Goal: Transaction & Acquisition: Purchase product/service

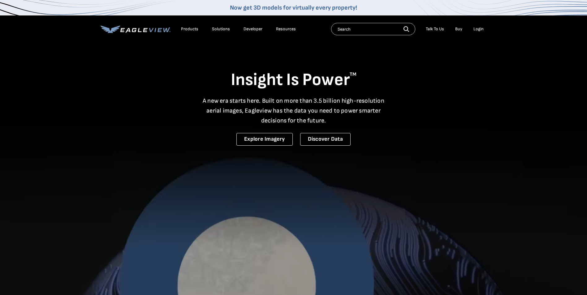
click at [477, 26] on li "Login" at bounding box center [478, 28] width 16 height 9
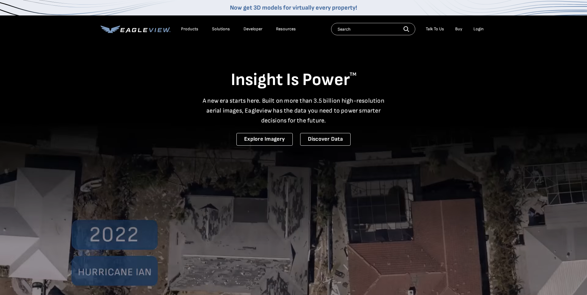
click at [480, 29] on div "Login" at bounding box center [479, 29] width 10 height 6
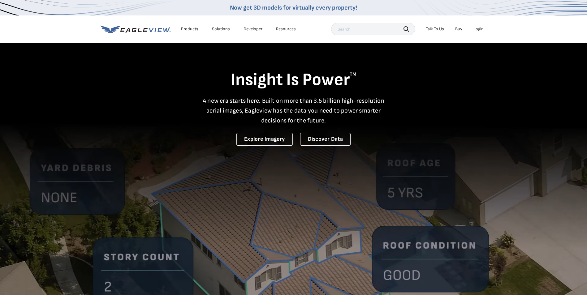
click at [474, 28] on div "Login" at bounding box center [479, 29] width 10 height 6
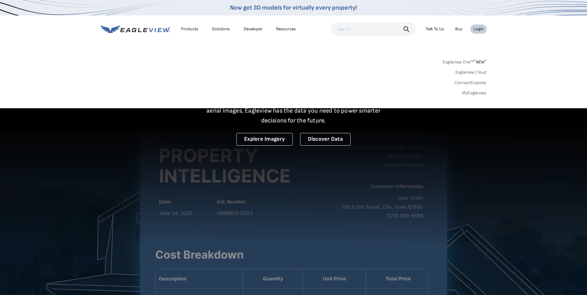
click at [471, 92] on link "MyEagleview" at bounding box center [474, 93] width 25 height 6
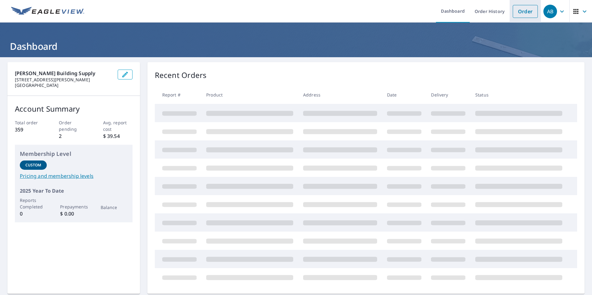
drag, startPoint x: 528, startPoint y: 8, endPoint x: 526, endPoint y: 10, distance: 3.3
click at [528, 8] on link "Order" at bounding box center [525, 11] width 25 height 13
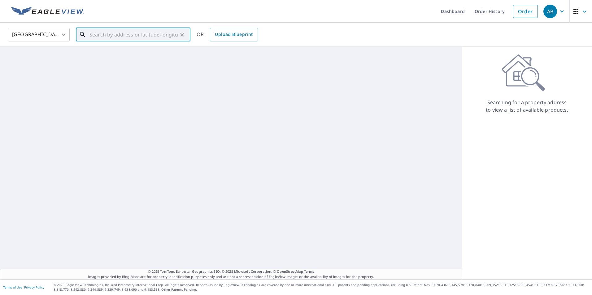
click at [156, 35] on input "text" at bounding box center [133, 34] width 88 height 17
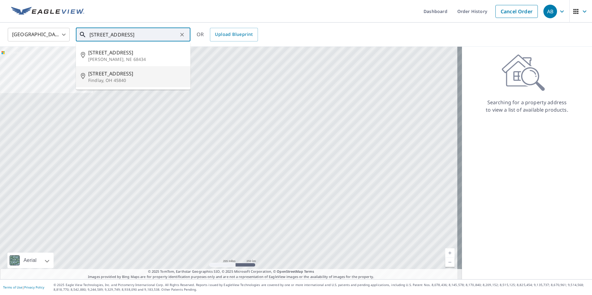
click at [115, 76] on span "[STREET_ADDRESS]" at bounding box center [136, 73] width 97 height 7
type input "[STREET_ADDRESS][PERSON_NAME]"
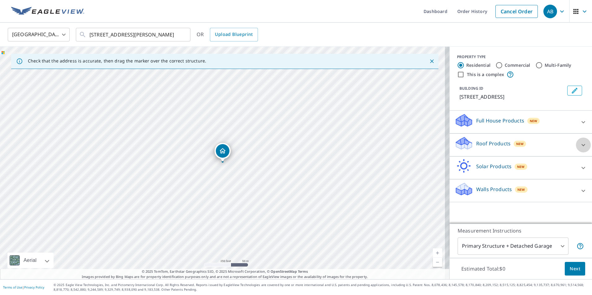
click at [581, 145] on icon at bounding box center [583, 145] width 4 height 2
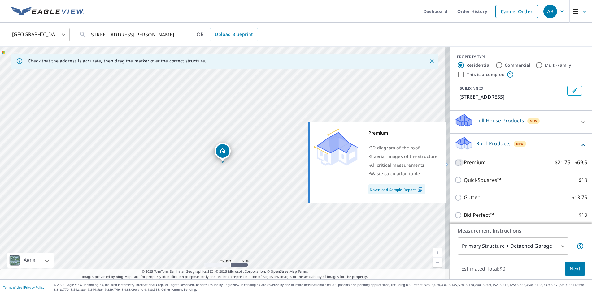
click at [454, 164] on input "Premium $21.75 - $69.5" at bounding box center [458, 162] width 9 height 7
checkbox input "true"
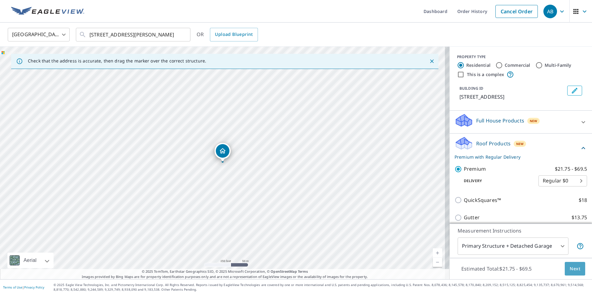
click at [571, 268] on span "Next" at bounding box center [574, 269] width 11 height 8
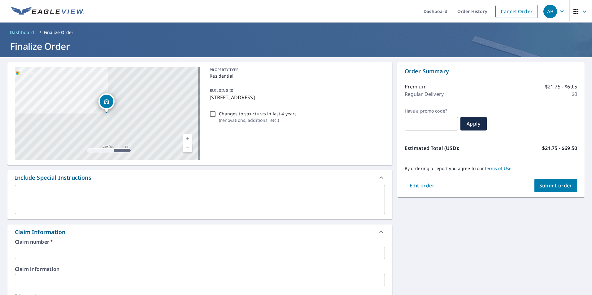
click at [212, 113] on input "Changes to structures in last 4 years ( renovations, additions, etc. )" at bounding box center [212, 113] width 7 height 7
checkbox input "true"
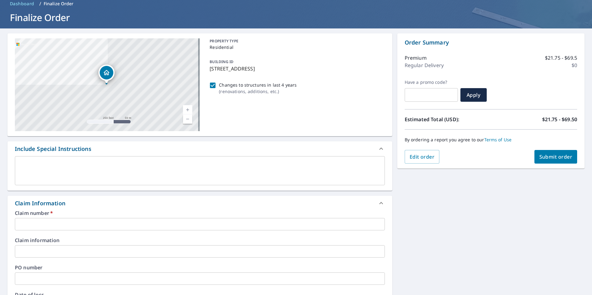
scroll to position [93, 0]
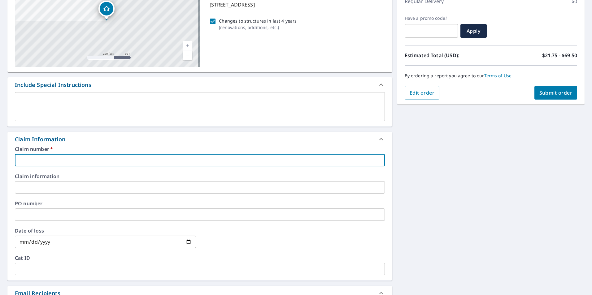
click at [45, 161] on input "text" at bounding box center [200, 160] width 370 height 12
paste input "7891620"
type input "7891620"
checkbox input "true"
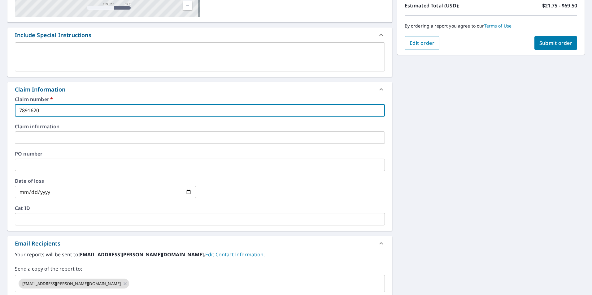
scroll to position [217, 0]
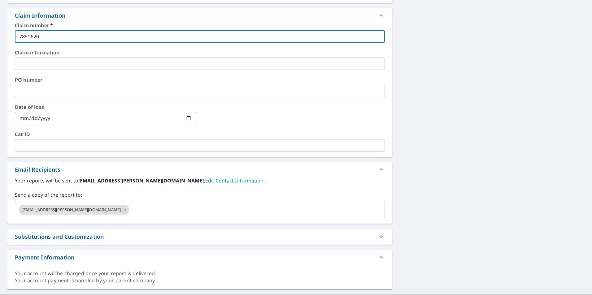
type input "7891620"
click at [84, 234] on div "Substitutions and Customization" at bounding box center [59, 237] width 89 height 8
checkbox input "true"
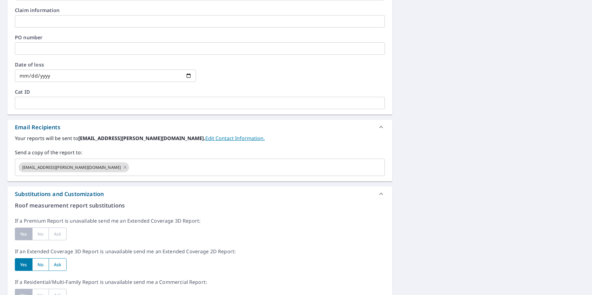
scroll to position [309, 0]
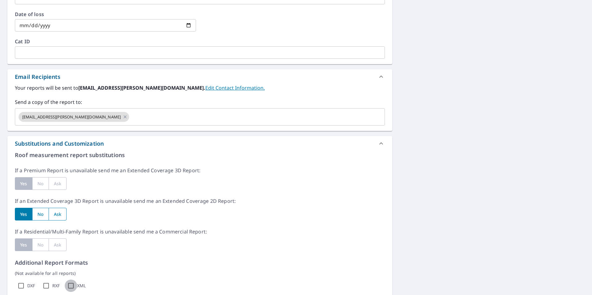
click at [71, 286] on input "XML" at bounding box center [71, 286] width 12 height 12
checkbox input "true"
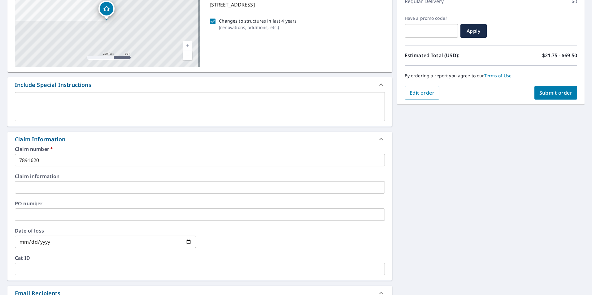
scroll to position [0, 0]
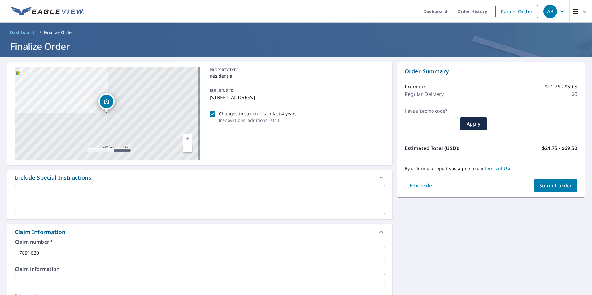
click at [543, 182] on button "Submit order" at bounding box center [555, 186] width 43 height 14
checkbox input "true"
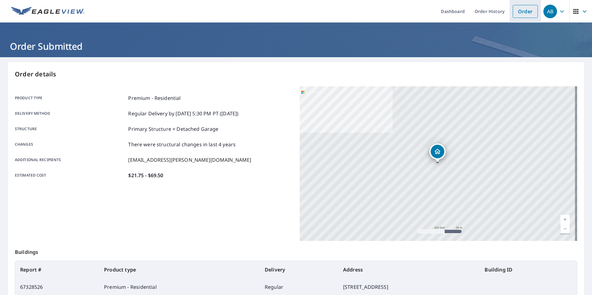
click at [523, 13] on link "Order" at bounding box center [525, 11] width 25 height 13
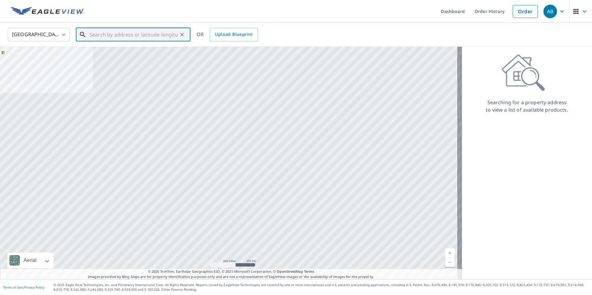
click at [136, 37] on input "text" at bounding box center [133, 34] width 88 height 17
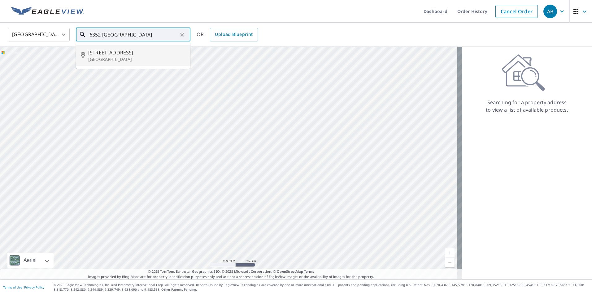
click at [136, 58] on p "[GEOGRAPHIC_DATA]" at bounding box center [136, 59] width 97 height 6
type input "[STREET_ADDRESS]"
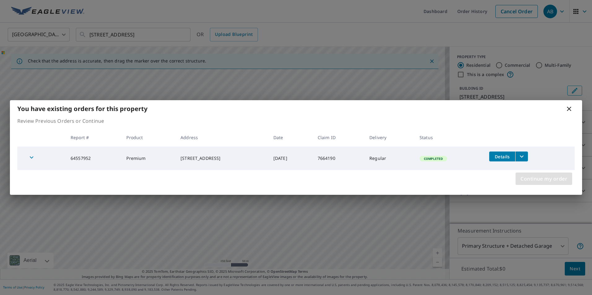
click at [543, 179] on span "Continue my order" at bounding box center [543, 179] width 47 height 9
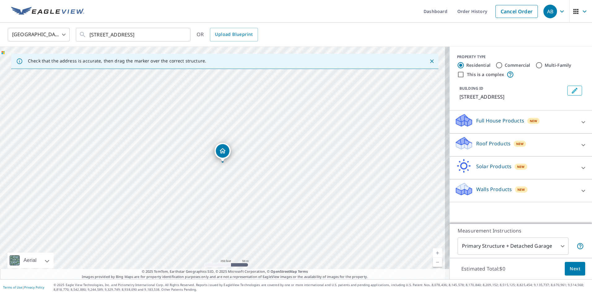
click at [580, 144] on icon at bounding box center [582, 144] width 7 height 7
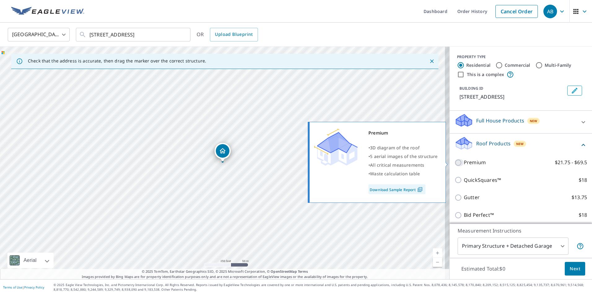
drag, startPoint x: 454, startPoint y: 163, endPoint x: 460, endPoint y: 169, distance: 7.9
click at [455, 164] on input "Premium $21.75 - $69.5" at bounding box center [458, 162] width 9 height 7
checkbox input "true"
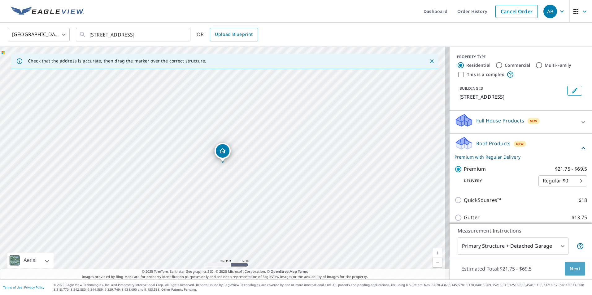
click at [573, 270] on span "Next" at bounding box center [574, 269] width 11 height 8
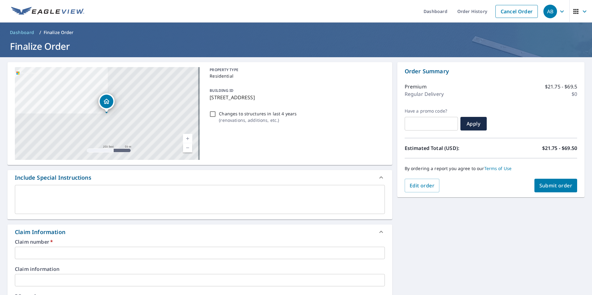
click at [213, 114] on input "Changes to structures in last 4 years ( renovations, additions, etc. )" at bounding box center [212, 113] width 7 height 7
checkbox input "true"
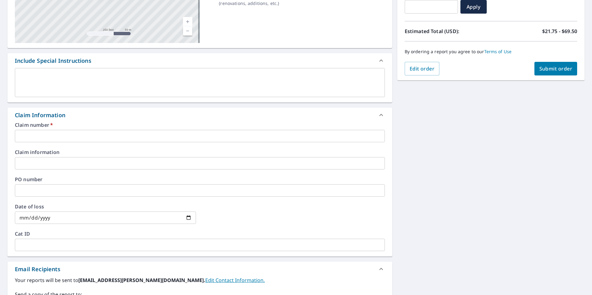
scroll to position [124, 0]
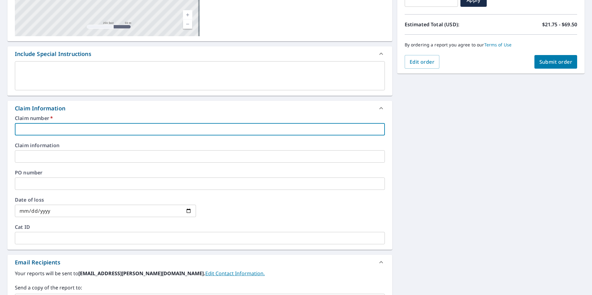
click at [78, 128] on input "text" at bounding box center [200, 129] width 370 height 12
paste input "7891664"
type input "7891664"
checkbox input "true"
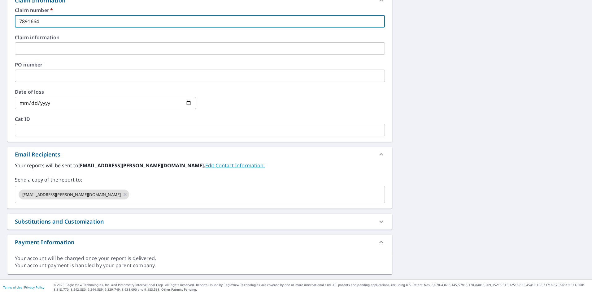
type input "7891664"
click at [74, 219] on div "Substitutions and Customization" at bounding box center [59, 222] width 89 height 8
checkbox input "true"
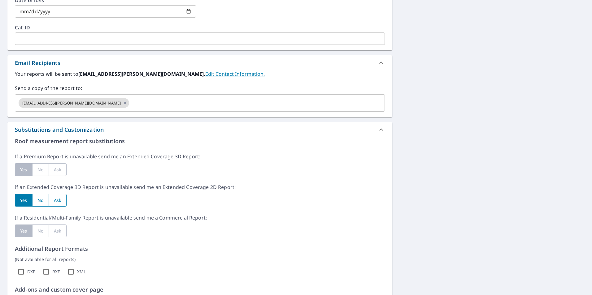
scroll to position [387, 0]
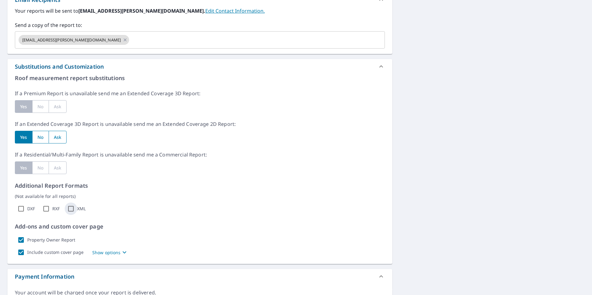
click at [72, 210] on input "XML" at bounding box center [71, 209] width 12 height 12
checkbox input "true"
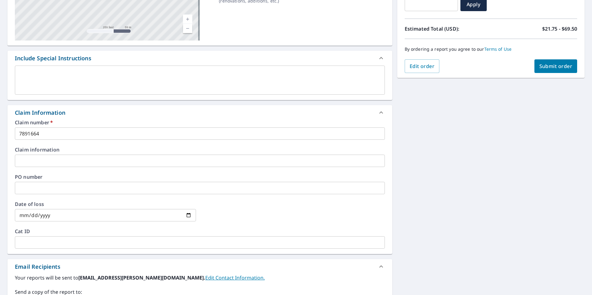
scroll to position [46, 0]
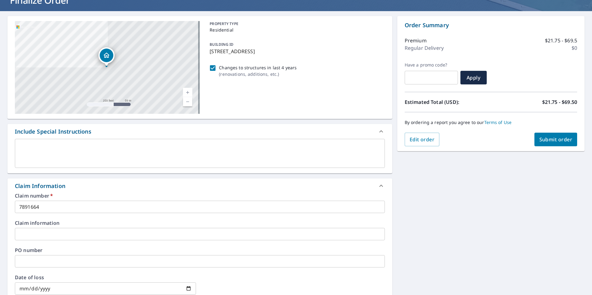
click at [558, 140] on span "Submit order" at bounding box center [555, 139] width 33 height 7
checkbox input "true"
